Goal: Communication & Community: Answer question/provide support

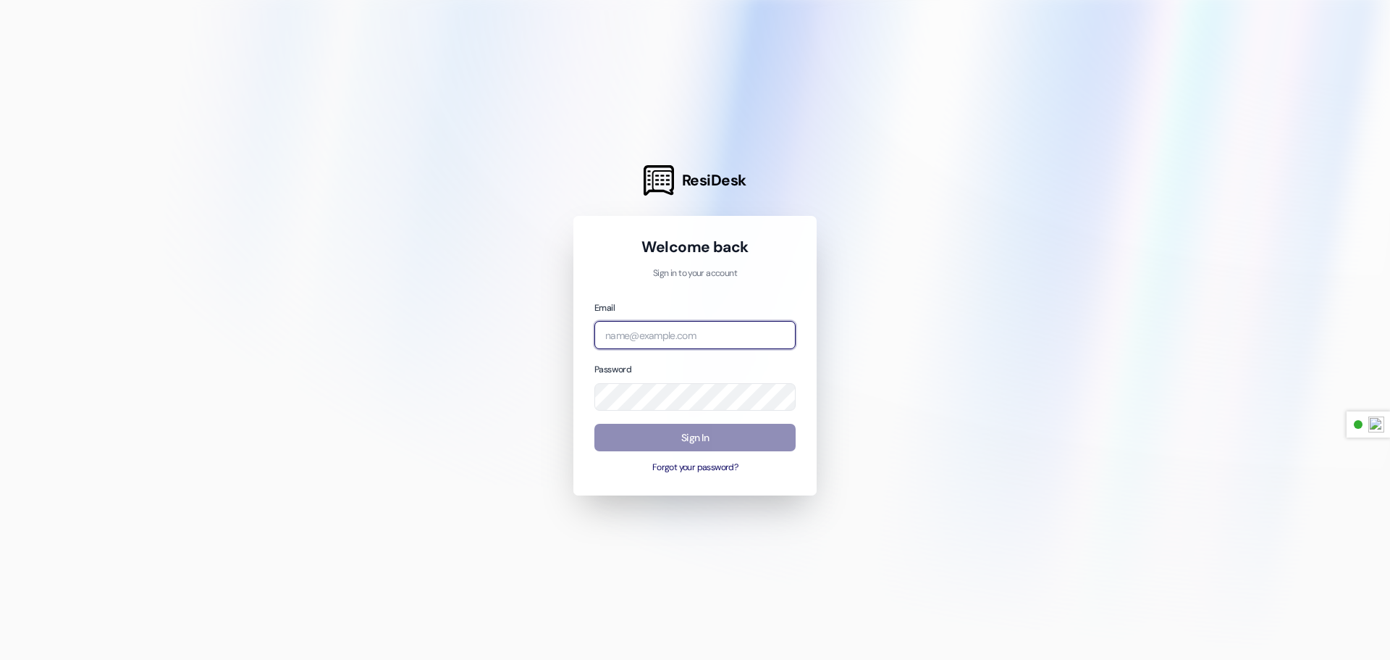
type input "[PERSON_NAME][EMAIL_ADDRESS][DOMAIN_NAME]"
click at [699, 429] on button "Sign In" at bounding box center [694, 438] width 201 height 28
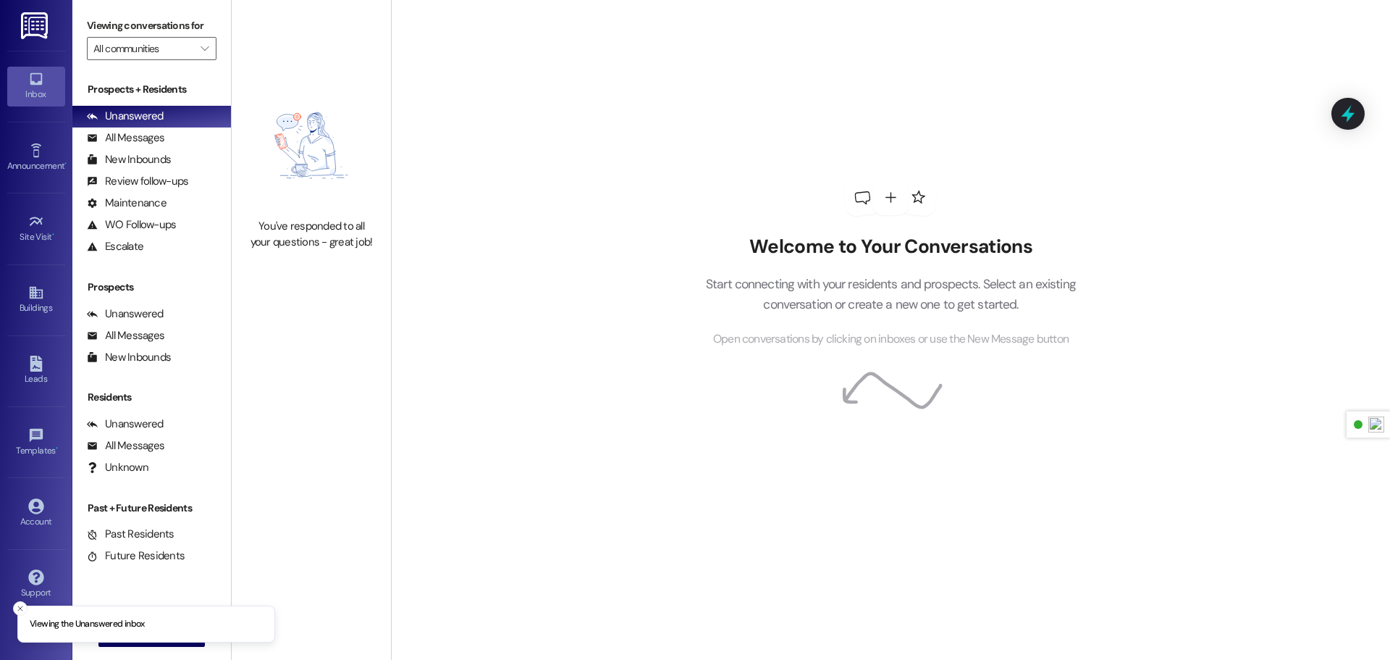
click at [53, 28] on link at bounding box center [35, 25] width 46 height 51
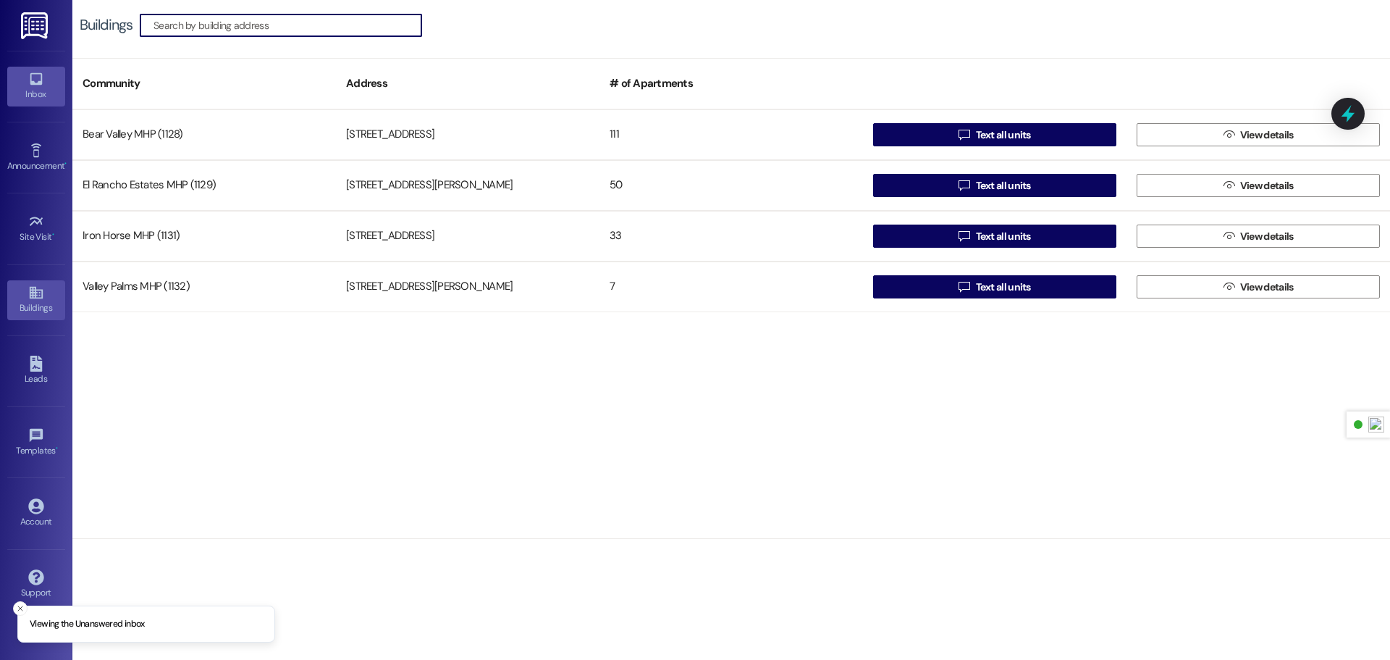
click at [39, 96] on div "Inbox" at bounding box center [36, 94] width 72 height 14
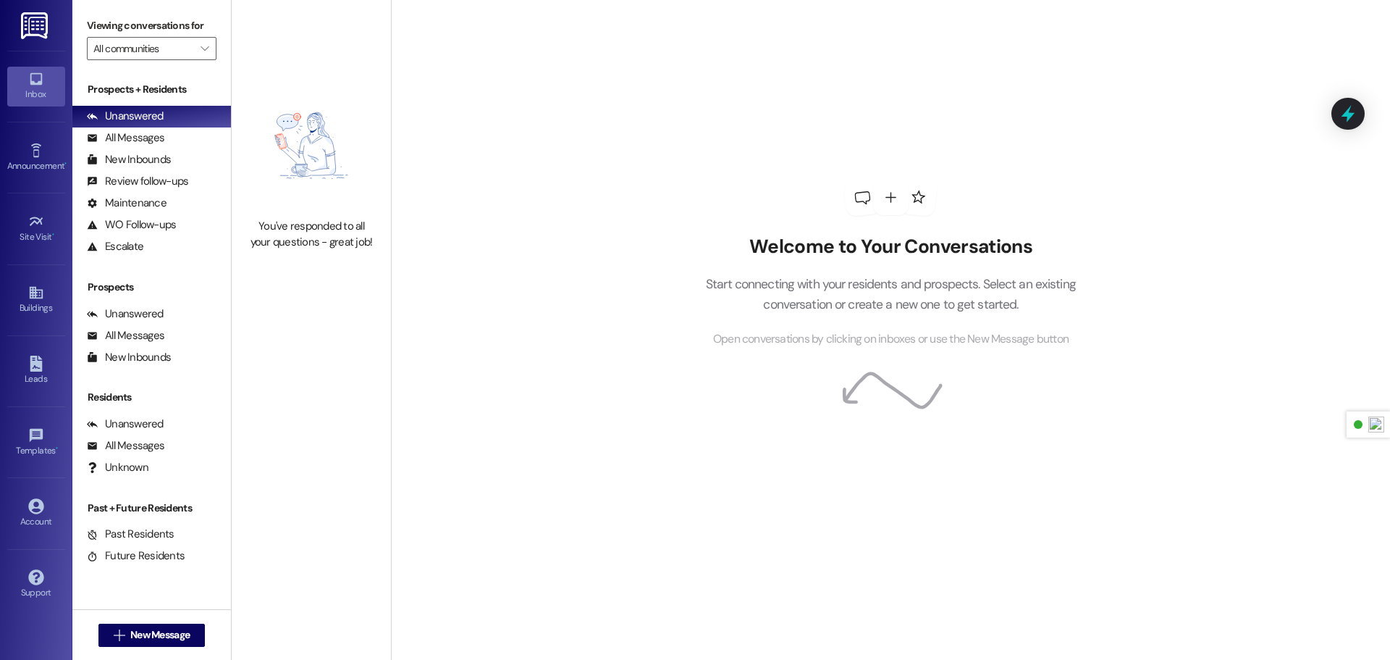
click at [54, 20] on link at bounding box center [35, 25] width 46 height 51
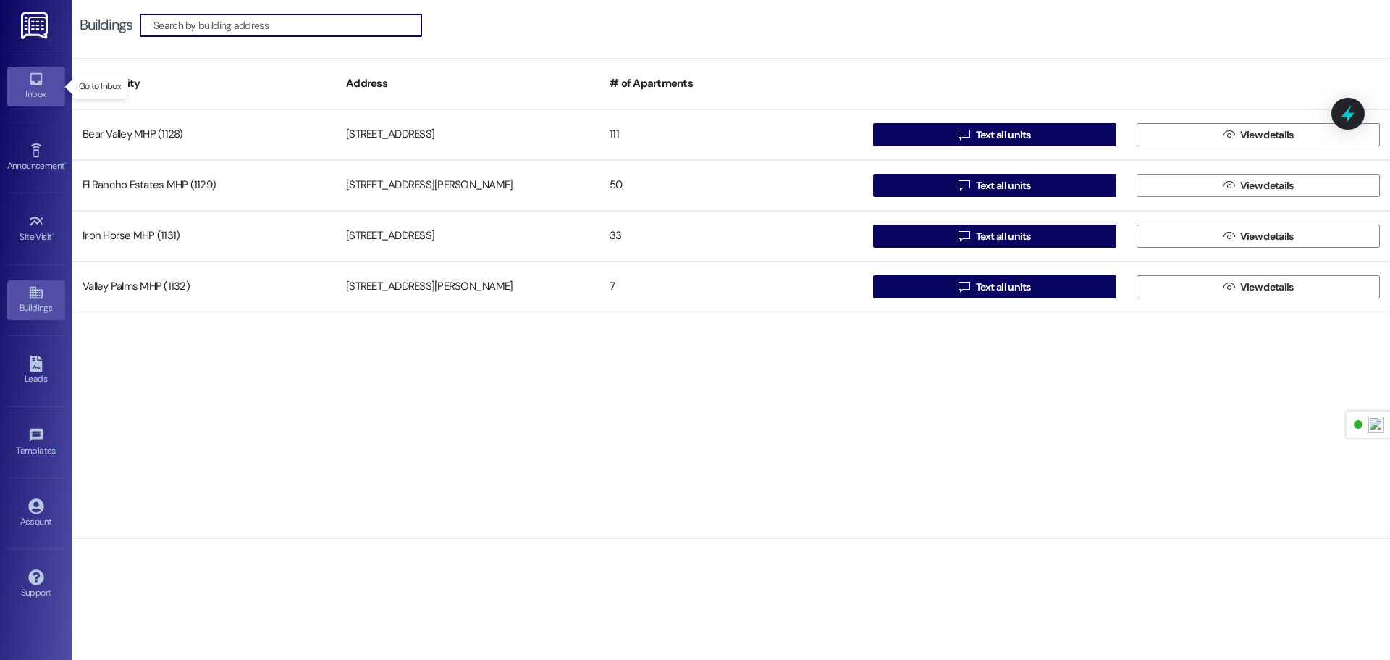
click at [33, 88] on div "Inbox" at bounding box center [36, 94] width 72 height 14
